Goal: Transaction & Acquisition: Purchase product/service

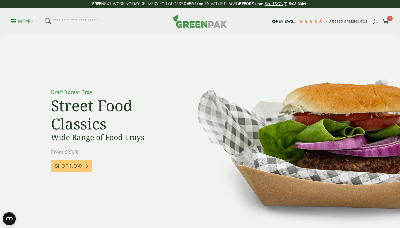
click at [101, 21] on input "search" at bounding box center [97, 21] width 91 height 11
click at [378, 21] on icon at bounding box center [375, 21] width 7 height 5
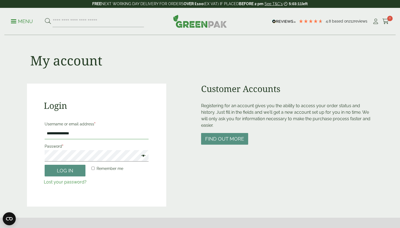
type input "**********"
click at [59, 171] on button "Log in" at bounding box center [65, 171] width 41 height 12
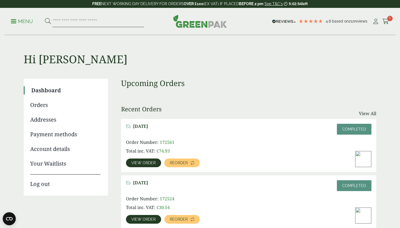
click at [84, 22] on input "search" at bounding box center [97, 21] width 91 height 11
type input "****"
click at [48, 21] on button at bounding box center [48, 21] width 6 height 7
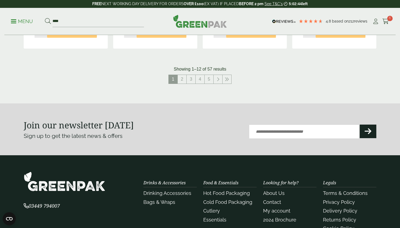
scroll to position [614, 0]
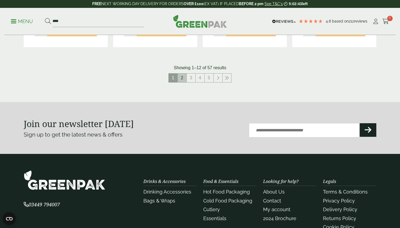
click at [181, 74] on link "2" at bounding box center [182, 78] width 9 height 9
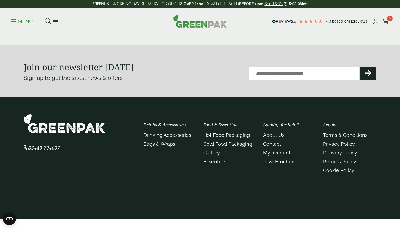
scroll to position [584, 0]
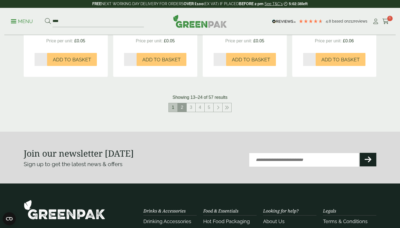
click at [174, 109] on link "1" at bounding box center [173, 107] width 9 height 9
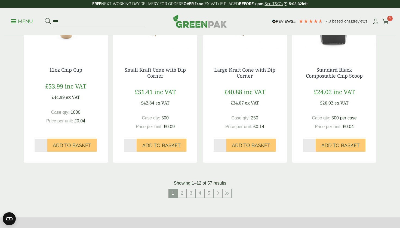
scroll to position [508, 0]
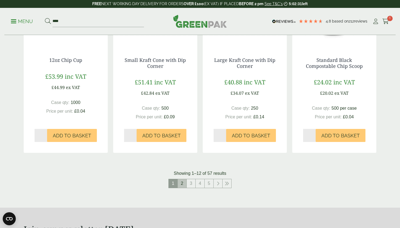
click at [182, 180] on link "2" at bounding box center [182, 183] width 9 height 9
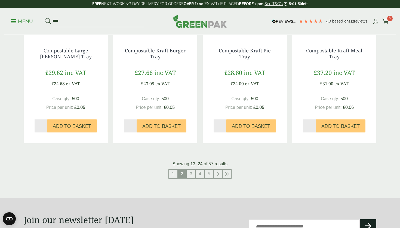
scroll to position [523, 0]
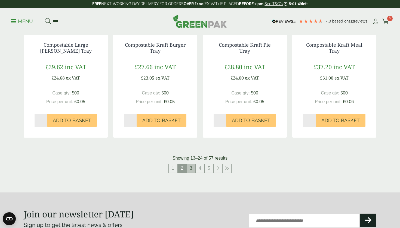
click at [190, 164] on link "3" at bounding box center [190, 168] width 9 height 9
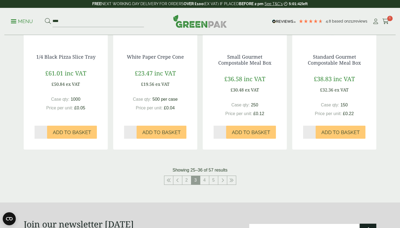
scroll to position [515, 0]
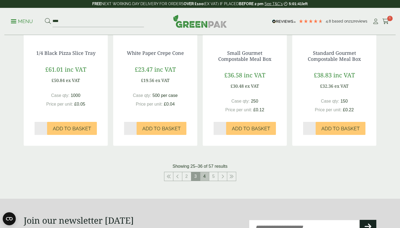
click at [204, 179] on link "4" at bounding box center [204, 176] width 9 height 9
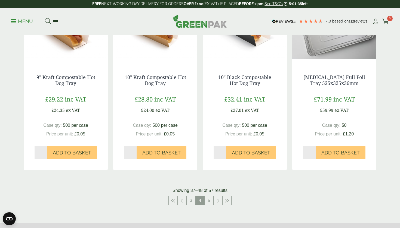
scroll to position [527, 0]
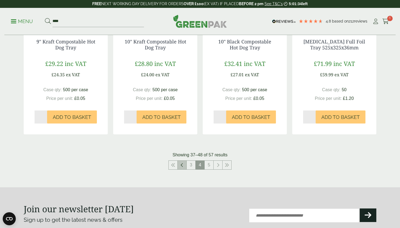
click at [185, 163] on link at bounding box center [182, 165] width 9 height 9
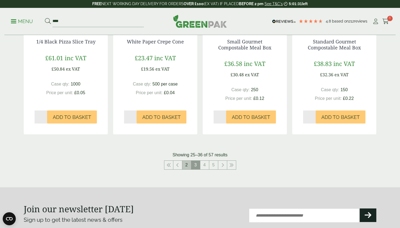
click at [183, 164] on link "2" at bounding box center [186, 165] width 9 height 9
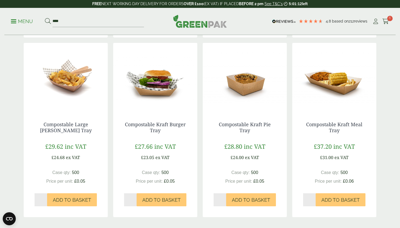
scroll to position [441, 0]
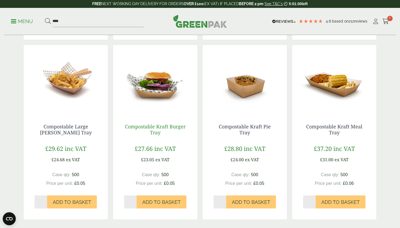
click at [155, 130] on link "Compostable Kraft Burger Tray" at bounding box center [155, 129] width 61 height 13
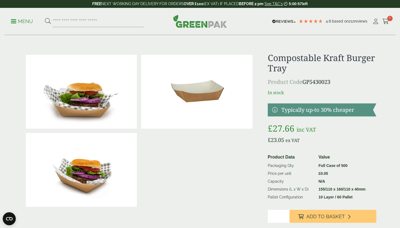
click at [192, 108] on img at bounding box center [196, 92] width 111 height 74
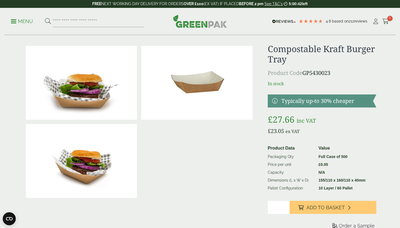
click at [285, 206] on input "*" at bounding box center [278, 207] width 22 height 13
click at [243, 188] on div at bounding box center [139, 122] width 231 height 157
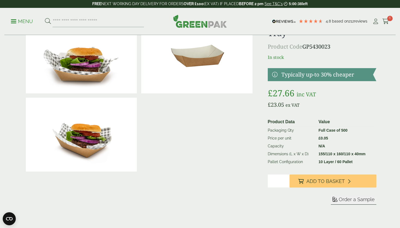
scroll to position [36, 0]
click at [285, 182] on input "*" at bounding box center [278, 181] width 22 height 13
click at [230, 186] on div at bounding box center [139, 117] width 231 height 201
click at [285, 180] on input "*" at bounding box center [278, 181] width 22 height 13
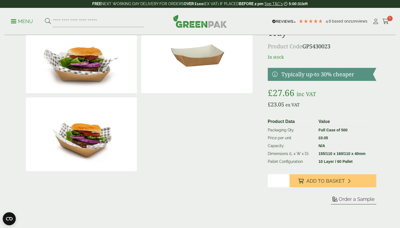
click at [247, 188] on div at bounding box center [139, 117] width 231 height 201
type input "*"
click at [285, 182] on input "*" at bounding box center [278, 181] width 22 height 13
click at [230, 186] on div at bounding box center [139, 117] width 231 height 201
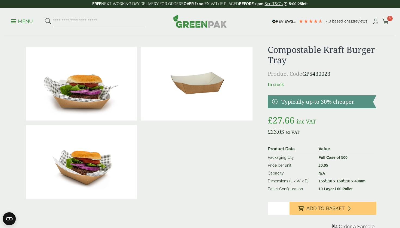
scroll to position [5, 0]
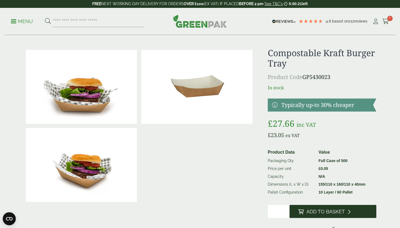
click at [318, 211] on span "Add to Basket" at bounding box center [325, 212] width 38 height 6
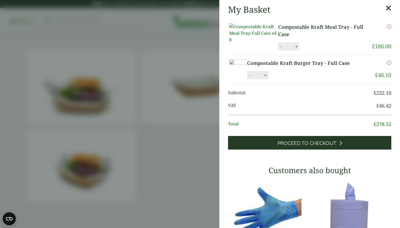
click at [318, 147] on span "Proceed to Checkout" at bounding box center [306, 144] width 59 height 6
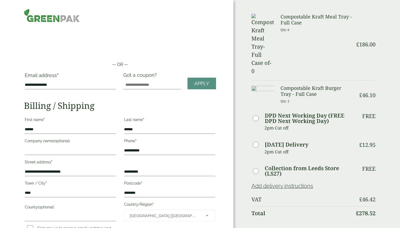
click at [295, 19] on h3 "Compostable Kraft Meal Tray - Full Case" at bounding box center [315, 20] width 71 height 12
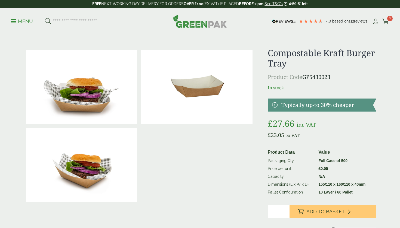
scroll to position [5, 0]
click at [386, 21] on icon at bounding box center [385, 21] width 7 height 5
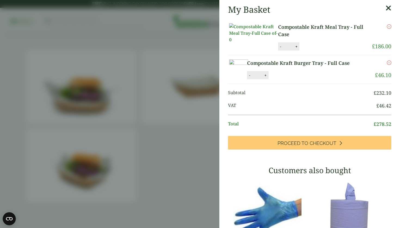
click at [281, 49] on button "-" at bounding box center [280, 46] width 4 height 5
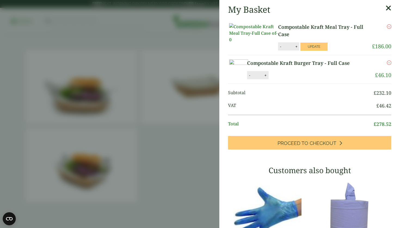
click at [281, 49] on button "-" at bounding box center [280, 46] width 4 height 5
click at [312, 51] on button "Update" at bounding box center [313, 47] width 27 height 8
type input "*"
click at [390, 27] on icon "Remove this item" at bounding box center [389, 26] width 4 height 4
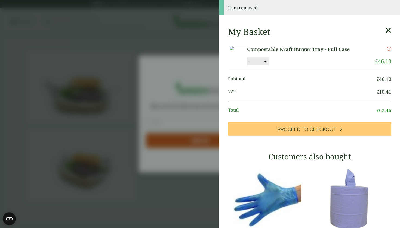
click at [235, 114] on span "Total" at bounding box center [302, 110] width 148 height 7
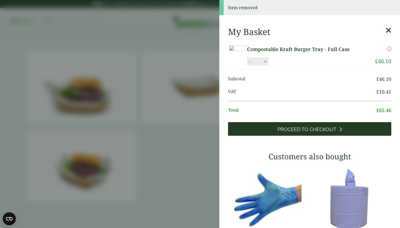
click at [259, 136] on link "Proceed to Checkout" at bounding box center [309, 129] width 163 height 14
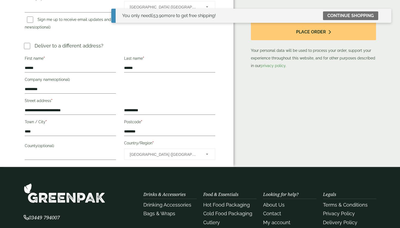
scroll to position [204, 0]
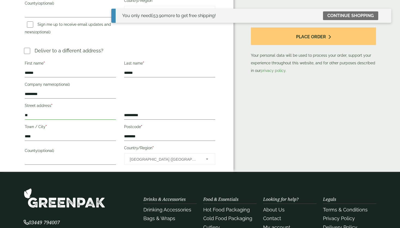
type input "*"
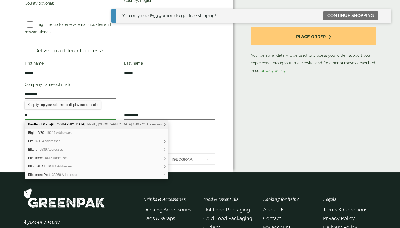
type input "*"
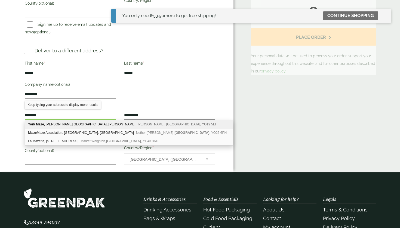
click at [62, 124] on div "York Maze , Dunnington Lodge, Elvington Lane Dunnington, York, YO19 5LT" at bounding box center [129, 124] width 208 height 8
type input "*********"
type input "**********"
type input "********"
type input "**********"
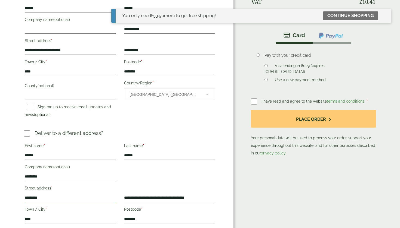
scroll to position [120, 0]
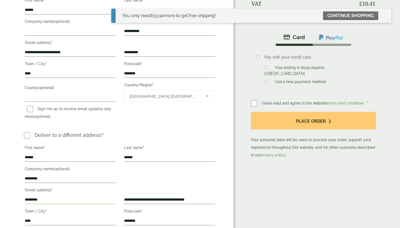
click at [250, 104] on div "Order Summary Item Ammount Compostable Kraft Burger Tray - Full Case Qty: 2 £ 4…" at bounding box center [316, 68] width 167 height 376
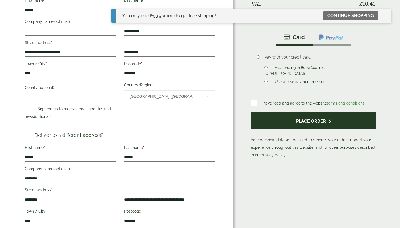
click at [293, 126] on button "Place order" at bounding box center [313, 121] width 125 height 18
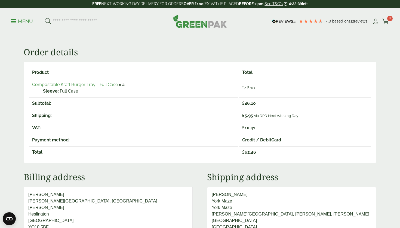
scroll to position [70, 0]
click at [376, 23] on icon at bounding box center [375, 21] width 7 height 5
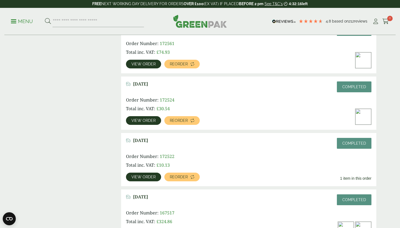
scroll to position [161, 0]
click at [143, 178] on span "View order" at bounding box center [143, 178] width 24 height 4
click at [142, 121] on span "View order" at bounding box center [143, 121] width 24 height 4
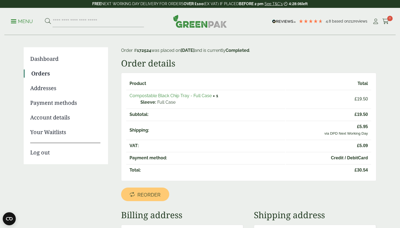
scroll to position [30, 0]
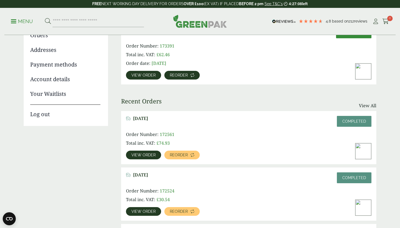
scroll to position [73, 0]
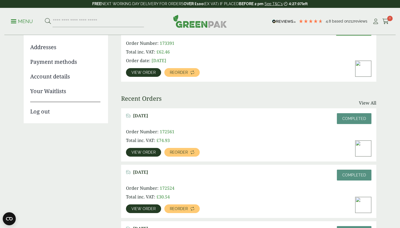
click at [141, 153] on span "View order" at bounding box center [143, 153] width 24 height 4
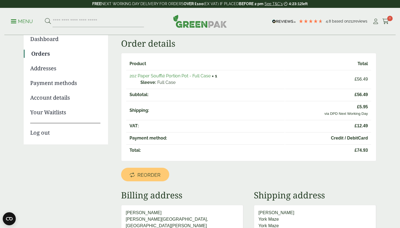
scroll to position [52, 0]
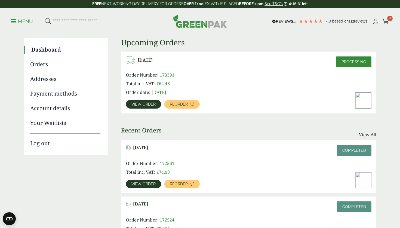
scroll to position [39, 0]
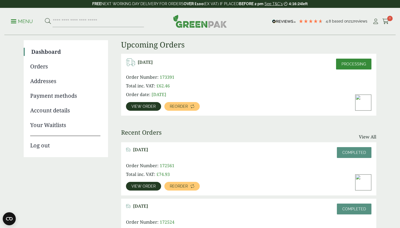
click at [148, 107] on span "View order" at bounding box center [143, 107] width 24 height 4
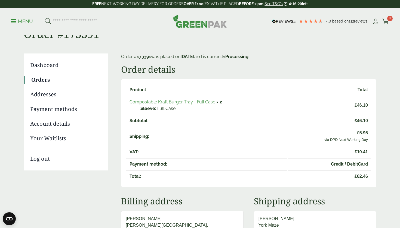
scroll to position [30, 0]
